Goal: Task Accomplishment & Management: Manage account settings

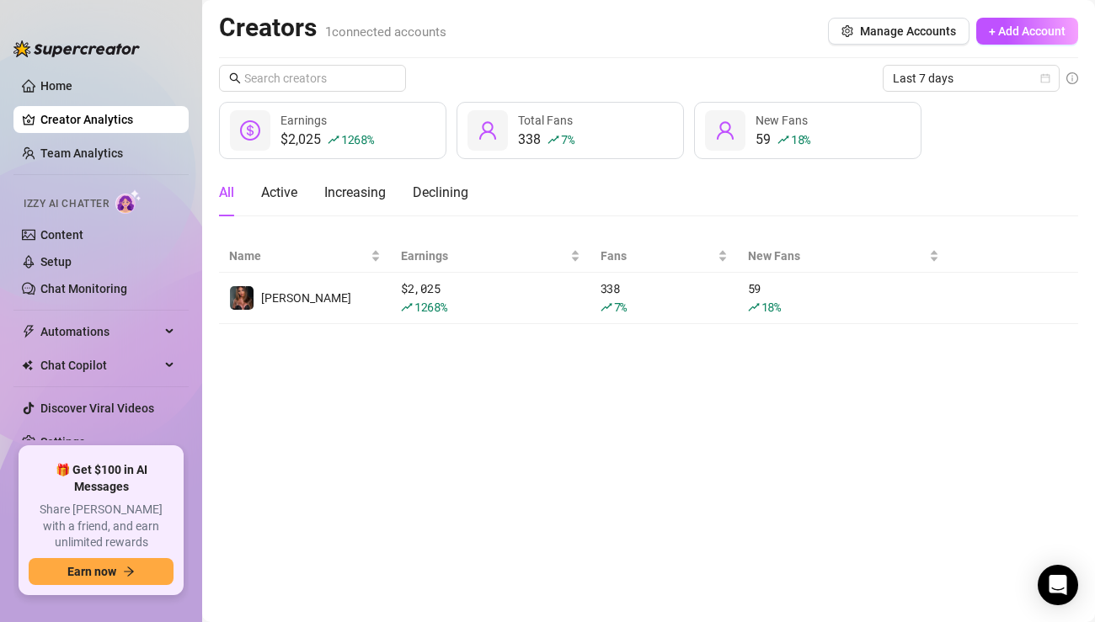
click at [540, 499] on main "Creators 1 connected accounts Manage Accounts + Add Account Last 7 days $2,025 …" at bounding box center [648, 311] width 893 height 622
click at [72, 255] on link "Setup" at bounding box center [55, 261] width 31 height 13
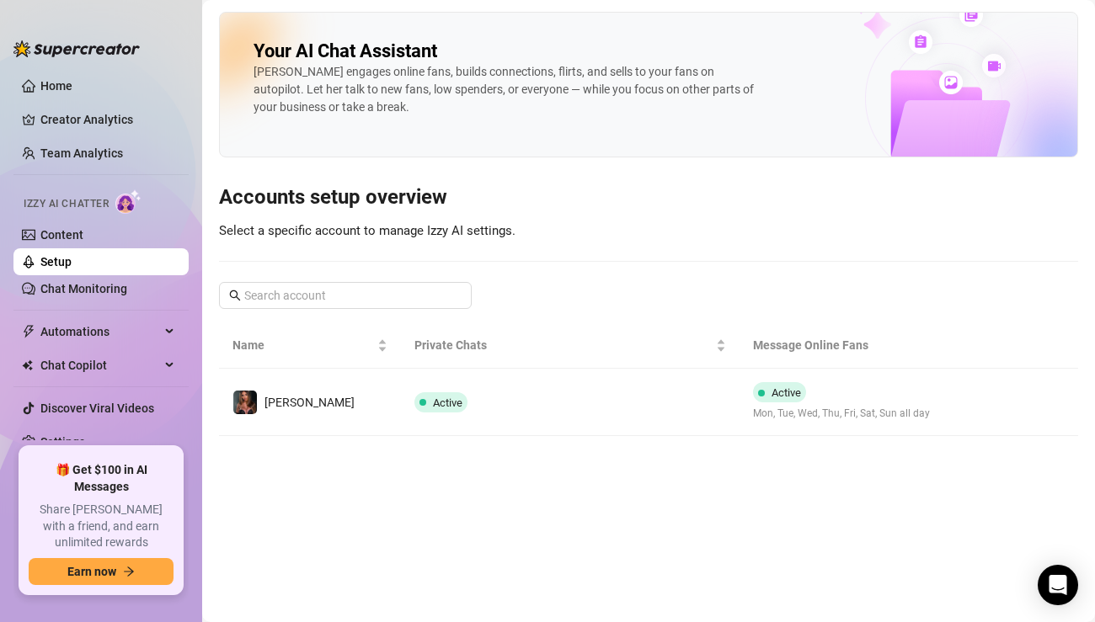
scroll to position [6, 0]
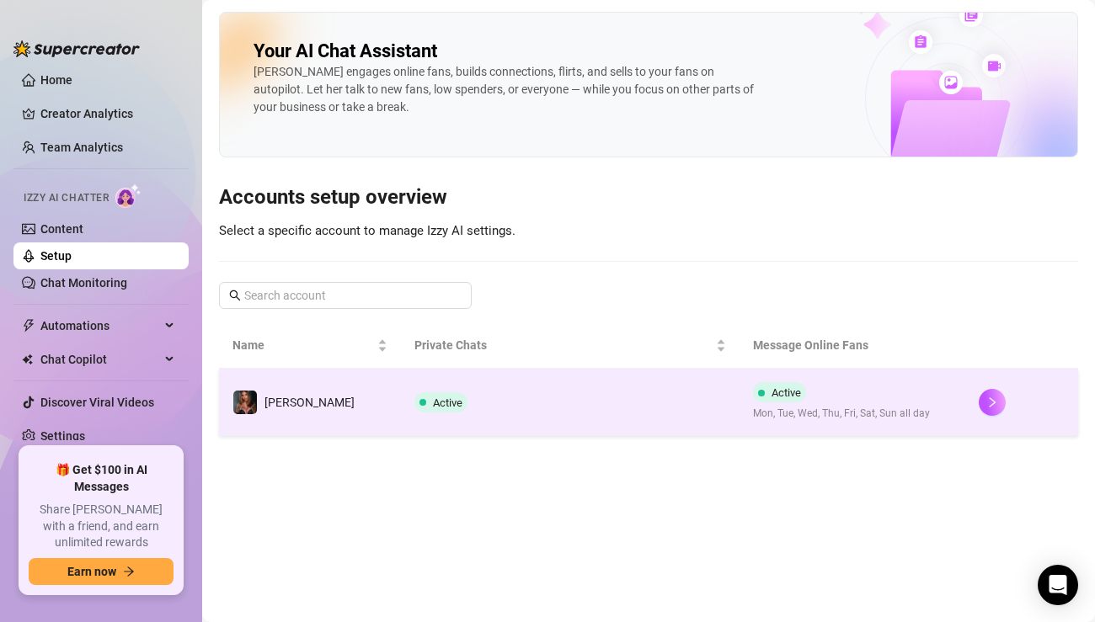
click at [774, 424] on td "Active Mon, Tue, Wed, Thu, Fri, Sat, Sun all day" at bounding box center [852, 402] width 226 height 67
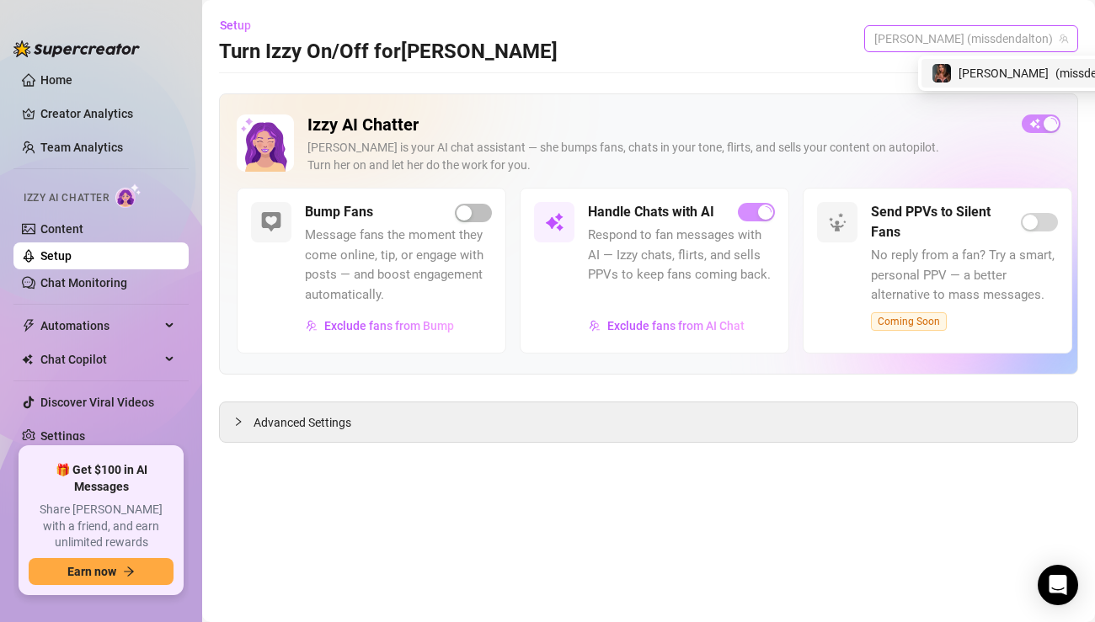
click at [1006, 49] on span "[PERSON_NAME] (missdendalton)" at bounding box center [971, 38] width 194 height 25
click at [1002, 64] on span "( missdendalton )" at bounding box center [1034, 73] width 86 height 19
click at [634, 430] on div "Advanced Settings" at bounding box center [648, 423] width 857 height 40
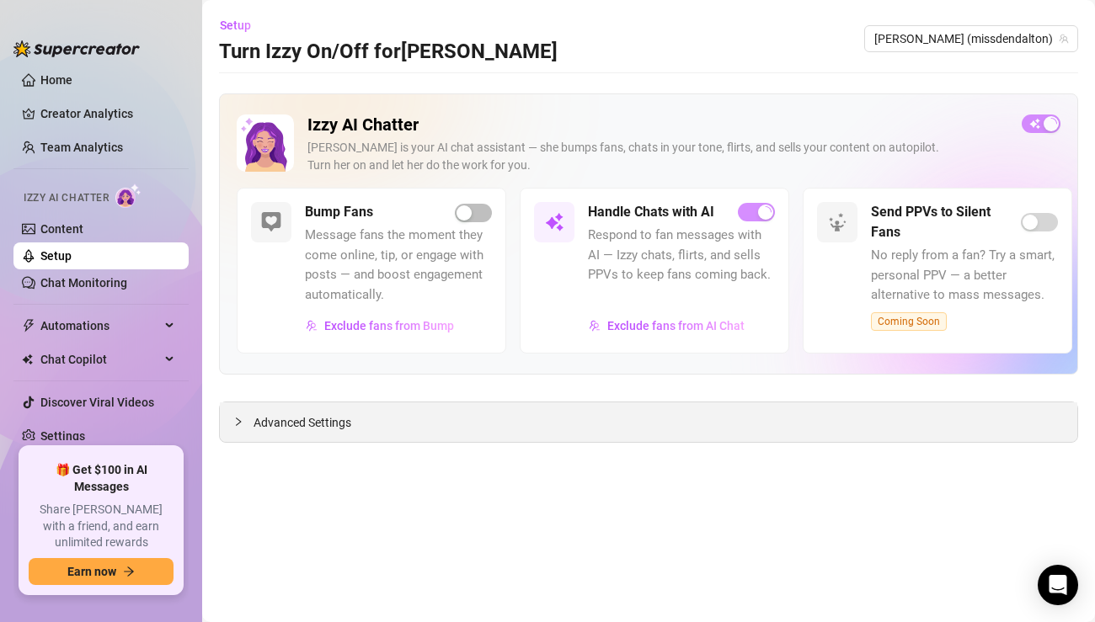
click at [336, 421] on span "Advanced Settings" at bounding box center [302, 423] width 98 height 19
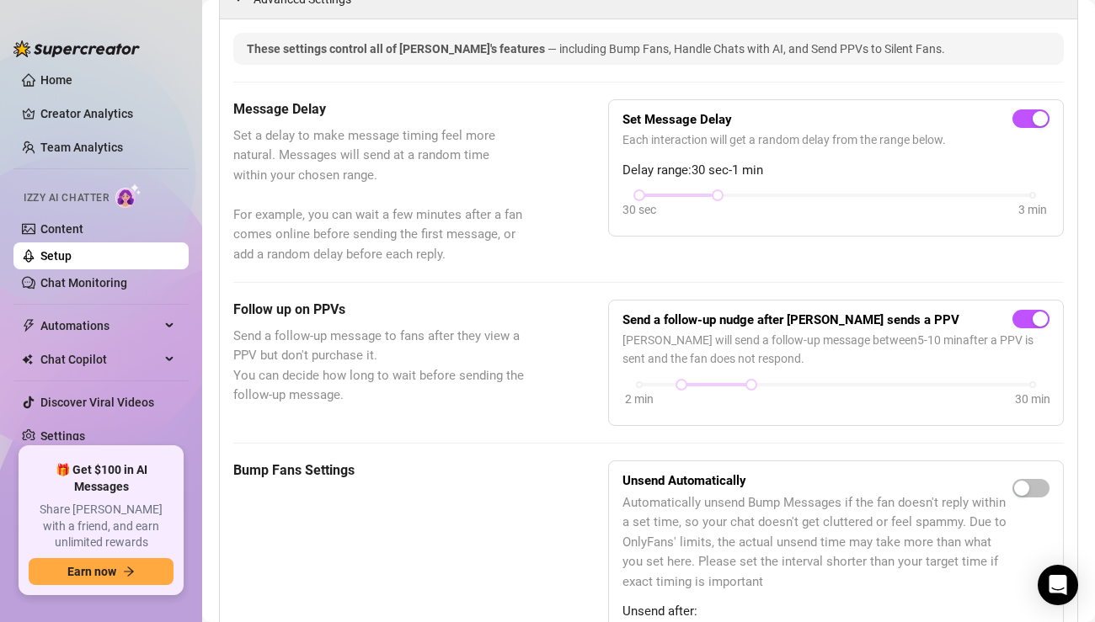
scroll to position [131, 0]
